Goal: Task Accomplishment & Management: Manage account settings

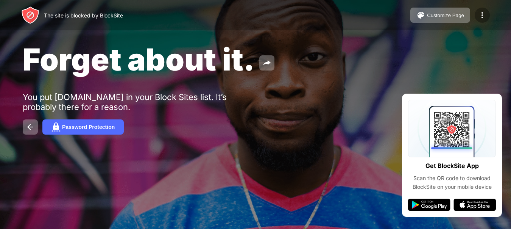
click at [479, 14] on img at bounding box center [482, 15] width 9 height 9
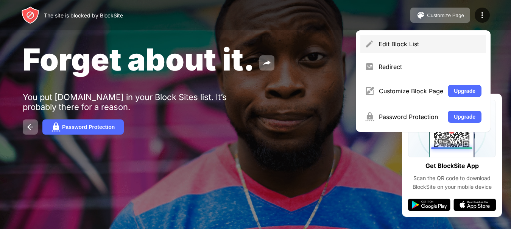
click at [393, 41] on div "Edit Block List" at bounding box center [430, 44] width 103 height 8
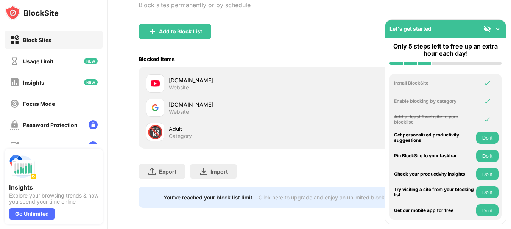
scroll to position [71, 0]
click at [497, 28] on img at bounding box center [498, 29] width 8 height 8
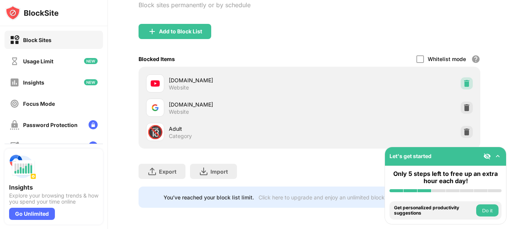
click at [463, 80] on img at bounding box center [467, 84] width 8 height 8
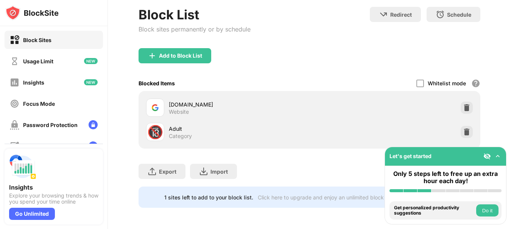
scroll to position [47, 0]
